Goal: Task Accomplishment & Management: Complete application form

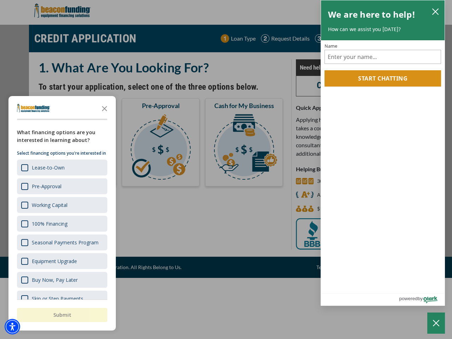
click at [226, 170] on div "button" at bounding box center [226, 169] width 452 height 339
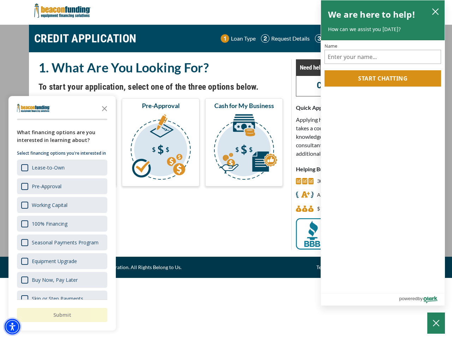
click at [12, 327] on img "Accessibility Menu" at bounding box center [13, 327] width 16 height 16
click at [226, 170] on body "Skip to main content Enable accessibility for low vision Open the accessibility…" at bounding box center [226, 169] width 452 height 339
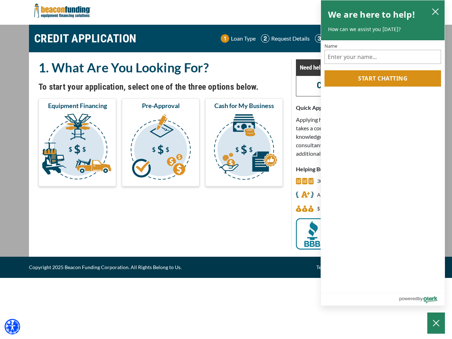
click at [105, 108] on body "Skip to main content Enable accessibility for low vision Open the accessibility…" at bounding box center [226, 169] width 452 height 339
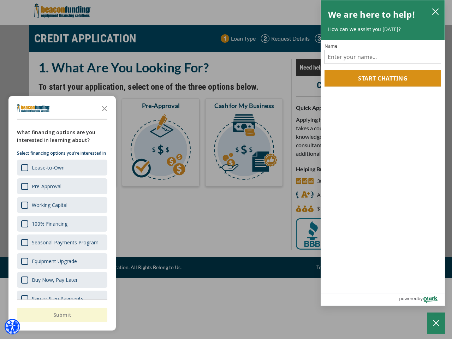
click at [62, 168] on body "Skip to main content Enable accessibility for low vision Open the accessibility…" at bounding box center [226, 169] width 452 height 339
click at [62, 186] on body "Skip to main content Enable accessibility for low vision Open the accessibility…" at bounding box center [226, 169] width 452 height 339
click at [62, 205] on body "Skip to main content Enable accessibility for low vision Open the accessibility…" at bounding box center [226, 169] width 452 height 339
click at [62, 224] on body "Skip to main content Enable accessibility for low vision Open the accessibility…" at bounding box center [226, 169] width 452 height 339
click at [62, 242] on body "Skip to main content Enable accessibility for low vision Open the accessibility…" at bounding box center [226, 169] width 452 height 339
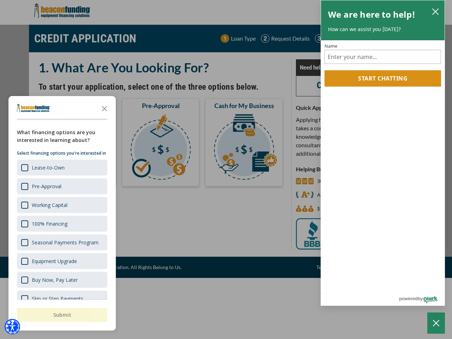
click at [62, 261] on body "Skip to main content Enable accessibility for low vision Open the accessibility…" at bounding box center [226, 169] width 452 height 339
